Goal: Information Seeking & Learning: Learn about a topic

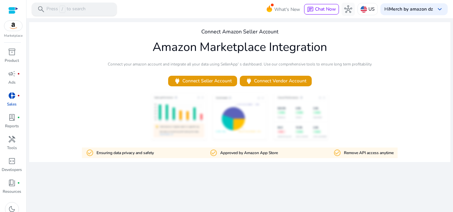
click at [72, 10] on p "Press / to search" at bounding box center [65, 9] width 39 height 7
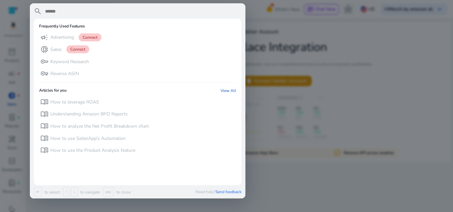
click at [104, 59] on div "key Keyword Research" at bounding box center [137, 61] width 197 height 11
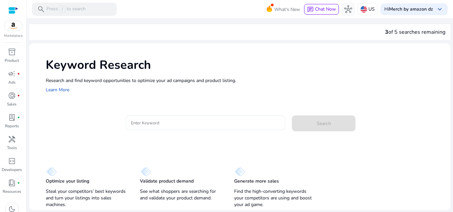
click at [148, 122] on input "Enter Keyword" at bounding box center [205, 122] width 149 height 7
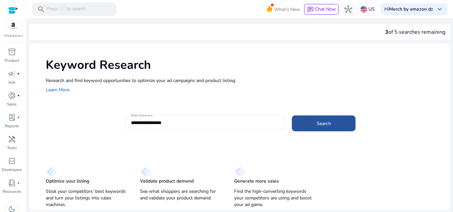
click at [331, 125] on span at bounding box center [324, 124] width 64 height 16
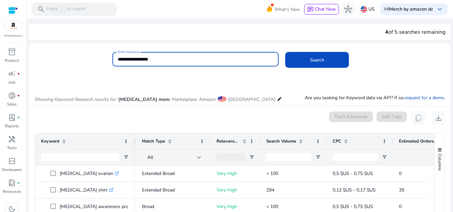
click at [168, 62] on input "**********" at bounding box center [196, 59] width 156 height 7
type input "**********"
click at [333, 56] on span at bounding box center [317, 60] width 64 height 16
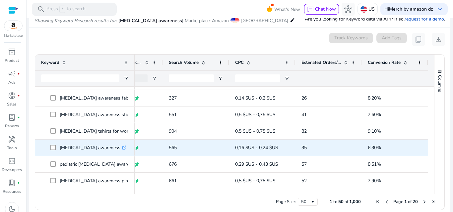
scroll to position [727, 0]
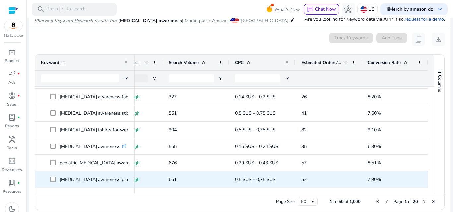
click at [130, 179] on icon ".st0{fill:#2c8af8}" at bounding box center [132, 180] width 4 height 4
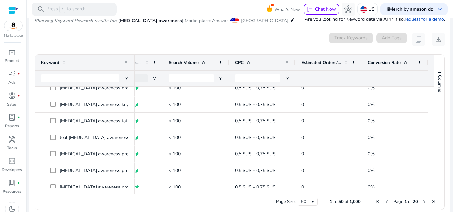
scroll to position [95, 0]
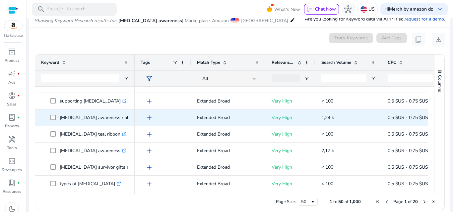
click at [135, 117] on link ".st0{fill:#2c8af8}" at bounding box center [138, 118] width 6 height 6
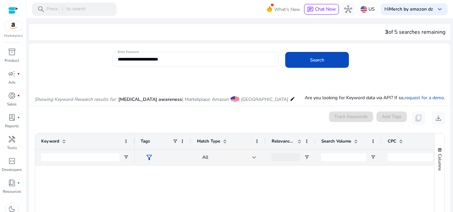
scroll to position [491, 0]
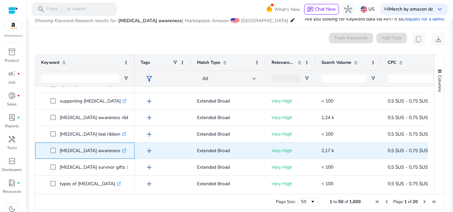
click at [122, 151] on icon ".st0{fill:#2c8af8}" at bounding box center [124, 151] width 4 height 4
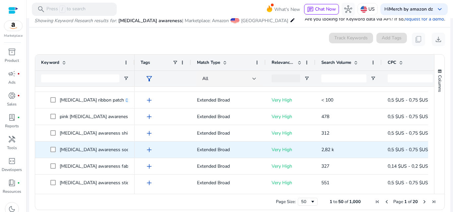
scroll to position [0, 0]
